Goal: Find specific page/section

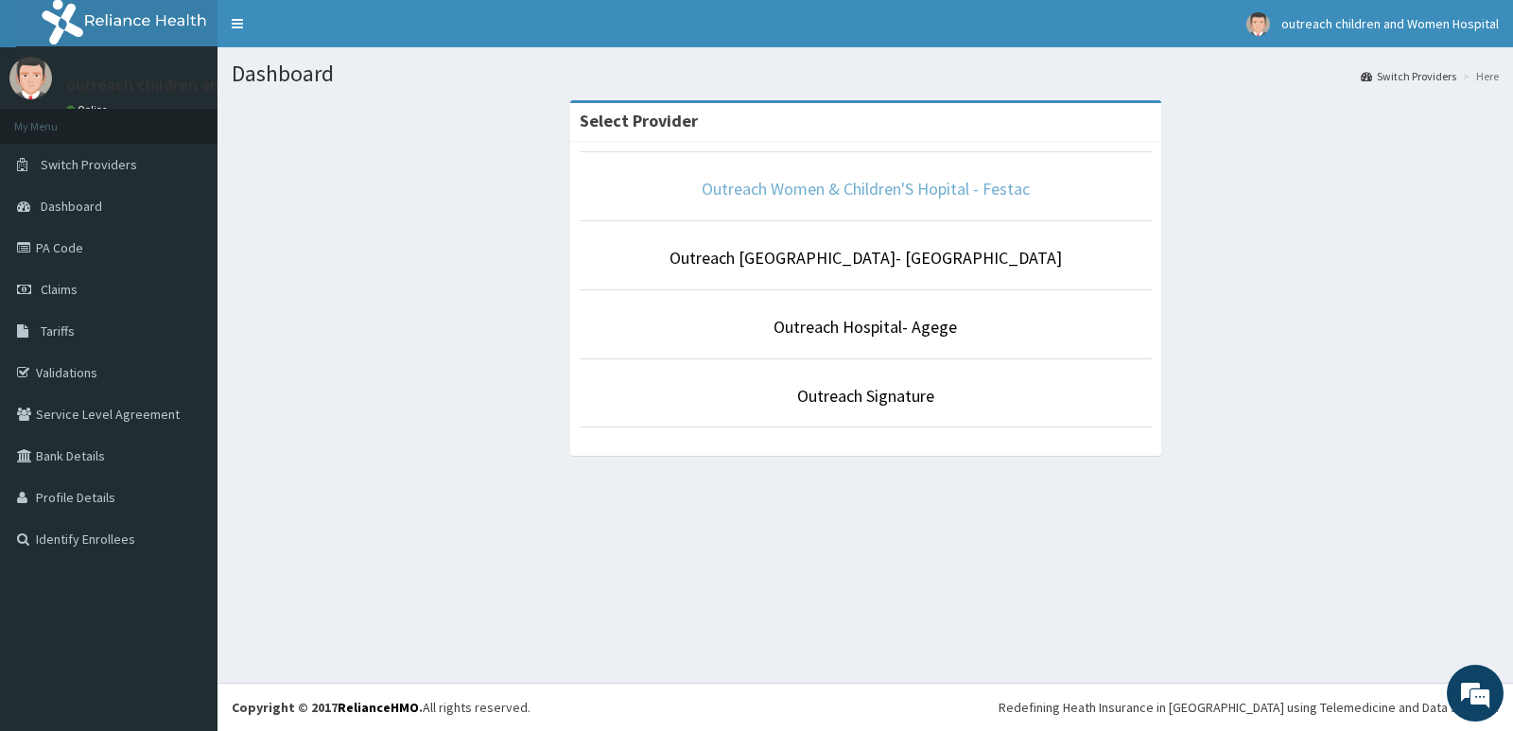
click at [849, 179] on link "Outreach Women & Children'S Hopital - Festac" at bounding box center [866, 189] width 328 height 22
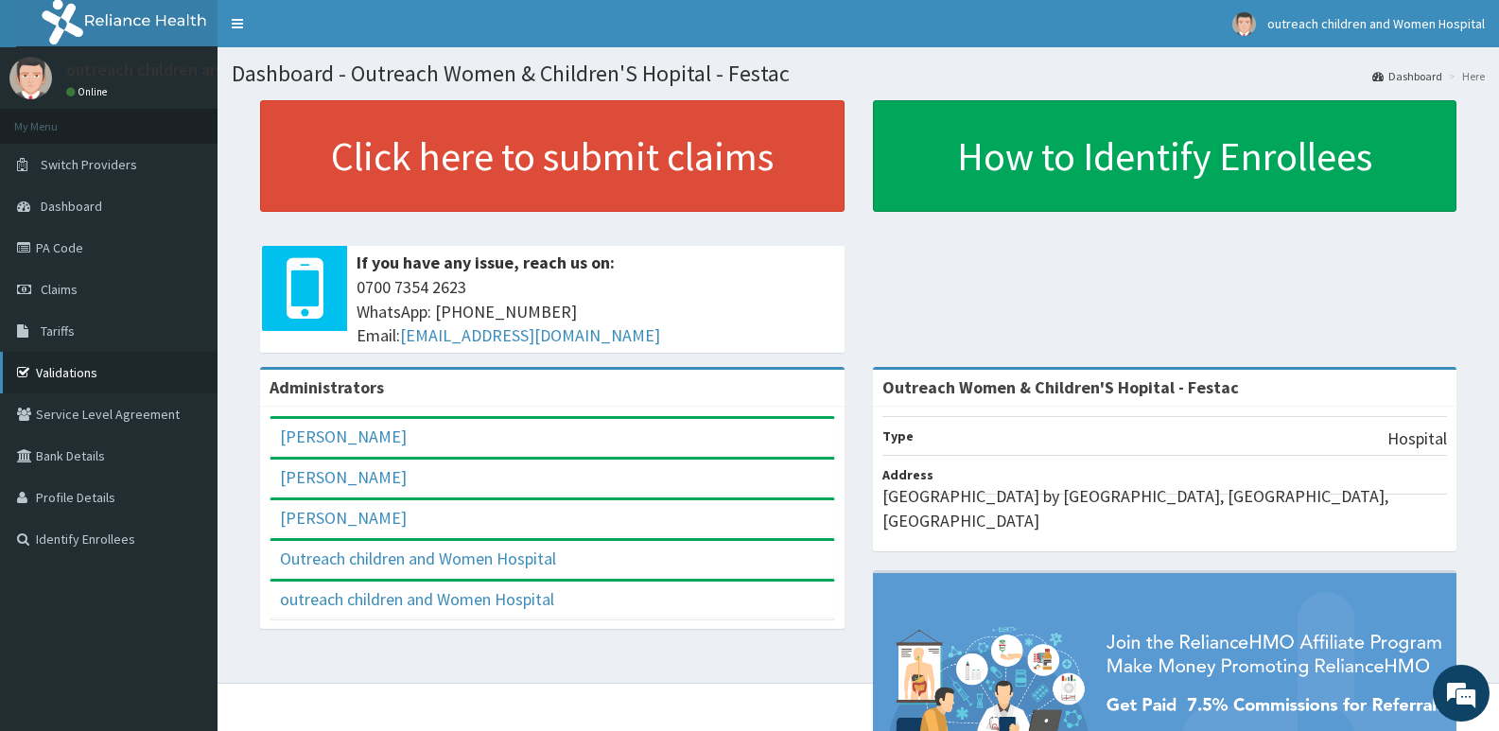
click at [80, 378] on link "Validations" at bounding box center [108, 373] width 217 height 42
